Goal: Transaction & Acquisition: Purchase product/service

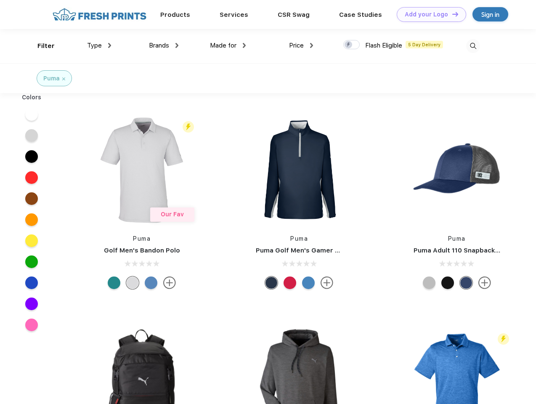
scroll to position [0, 0]
click at [428, 14] on link "Add your Logo Design Tool" at bounding box center [431, 14] width 69 height 15
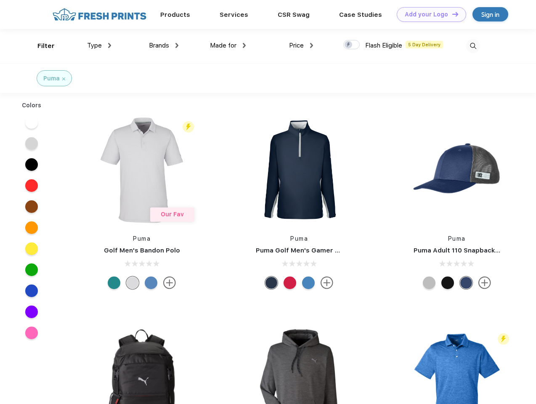
click at [0, 0] on div "Design Tool" at bounding box center [0, 0] width 0 height 0
click at [451, 14] on link "Add your Logo Design Tool" at bounding box center [431, 14] width 69 height 15
click at [40, 46] on div "Filter" at bounding box center [45, 46] width 17 height 10
click at [99, 45] on span "Type" at bounding box center [94, 46] width 15 height 8
click at [164, 45] on span "Brands" at bounding box center [159, 46] width 20 height 8
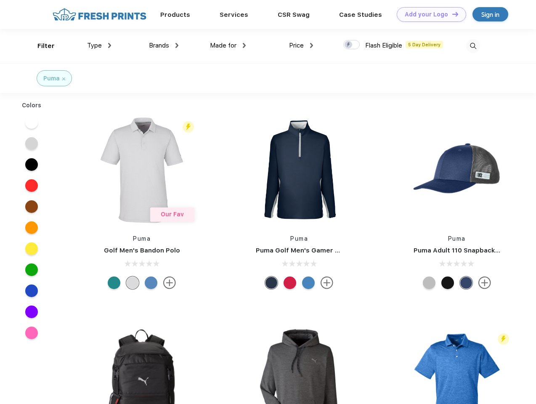
click at [228, 45] on span "Made for" at bounding box center [223, 46] width 27 height 8
click at [301, 45] on span "Price" at bounding box center [296, 46] width 15 height 8
click at [352, 45] on div at bounding box center [351, 44] width 16 height 9
click at [349, 45] on input "checkbox" at bounding box center [345, 42] width 5 height 5
click at [473, 46] on img at bounding box center [473, 46] width 14 height 14
